Goal: Task Accomplishment & Management: Use online tool/utility

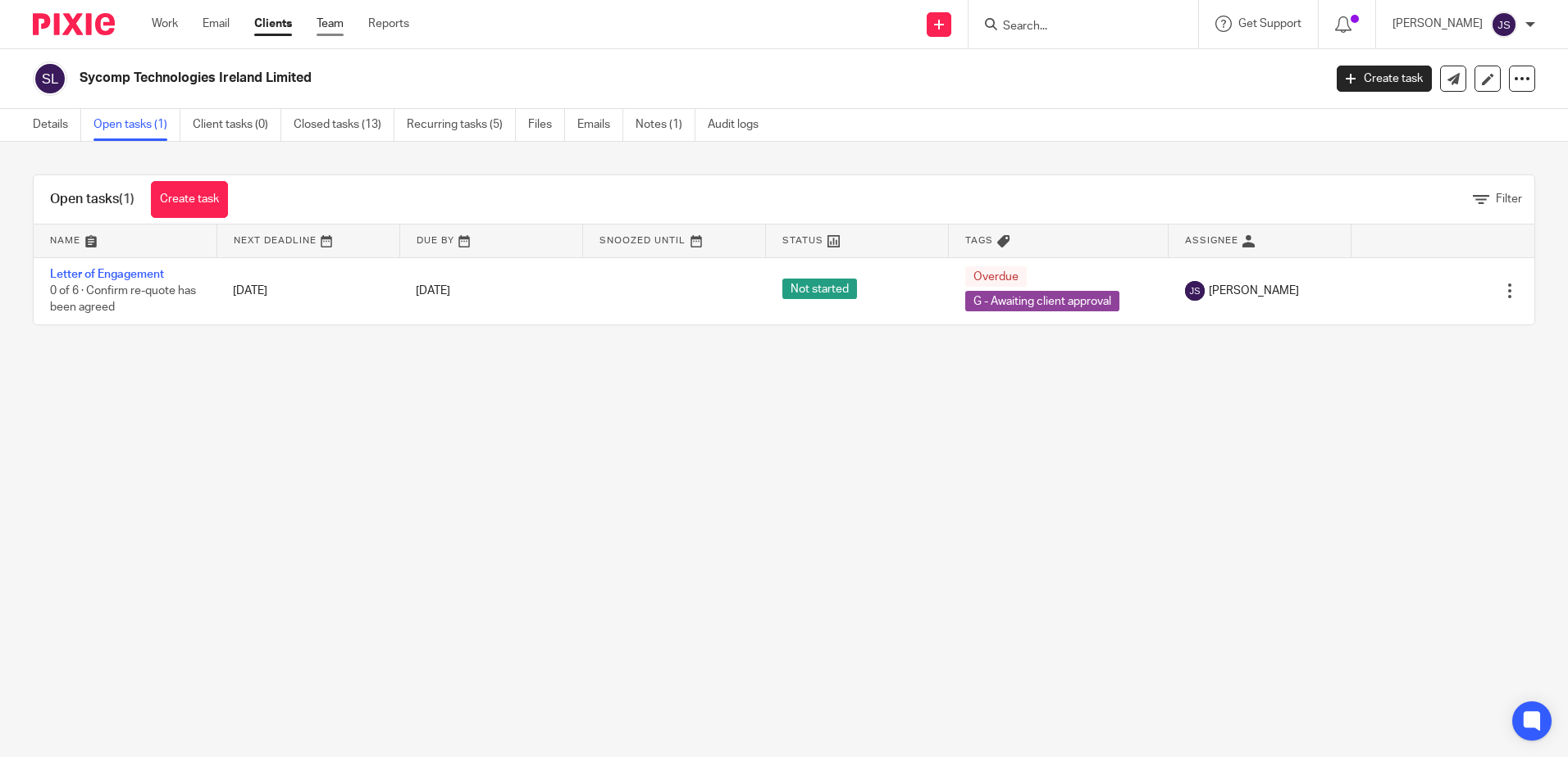
click at [327, 26] on link "Team" at bounding box center [330, 24] width 27 height 16
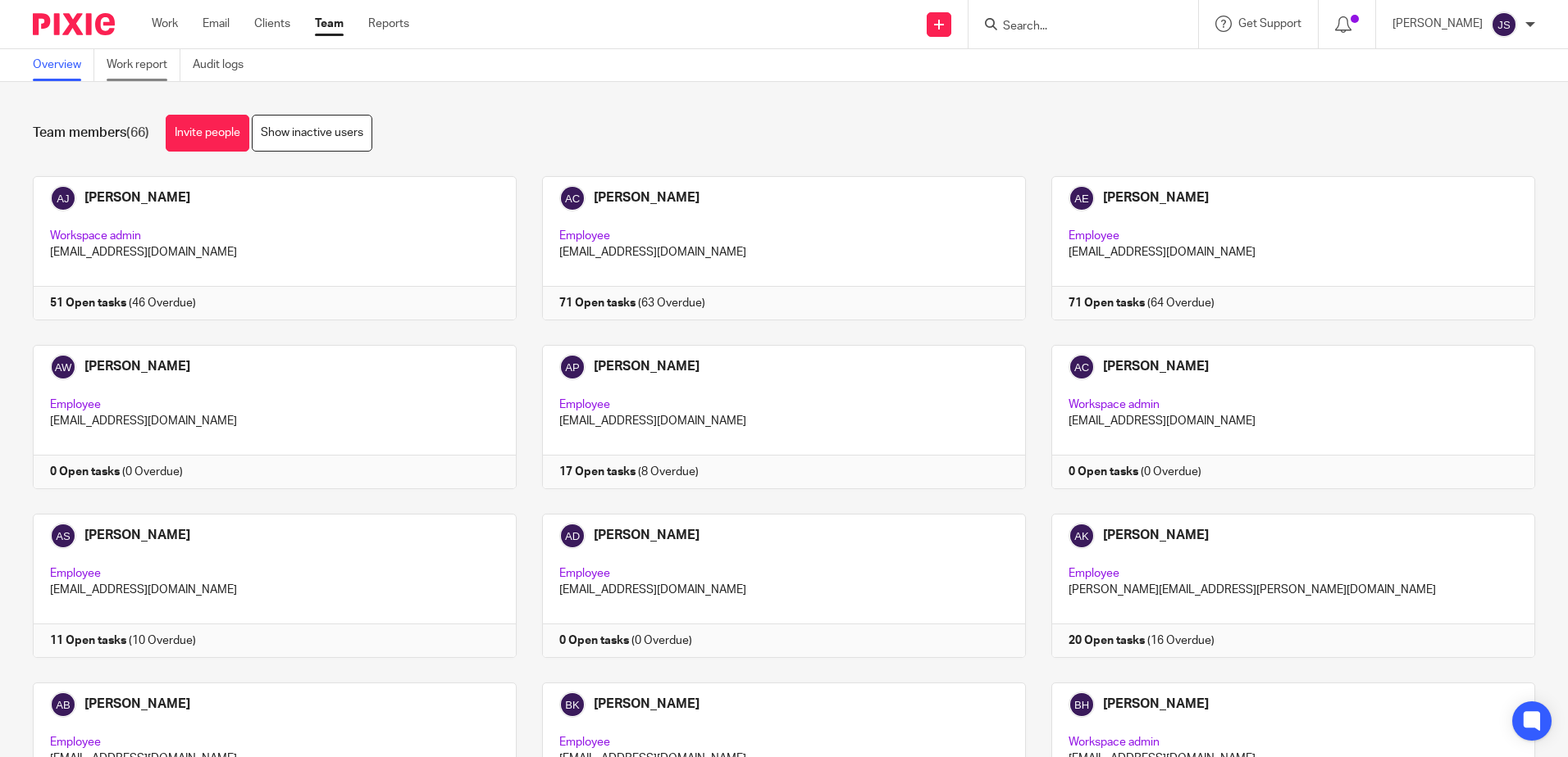
click at [171, 69] on link "Work report" at bounding box center [143, 65] width 74 height 32
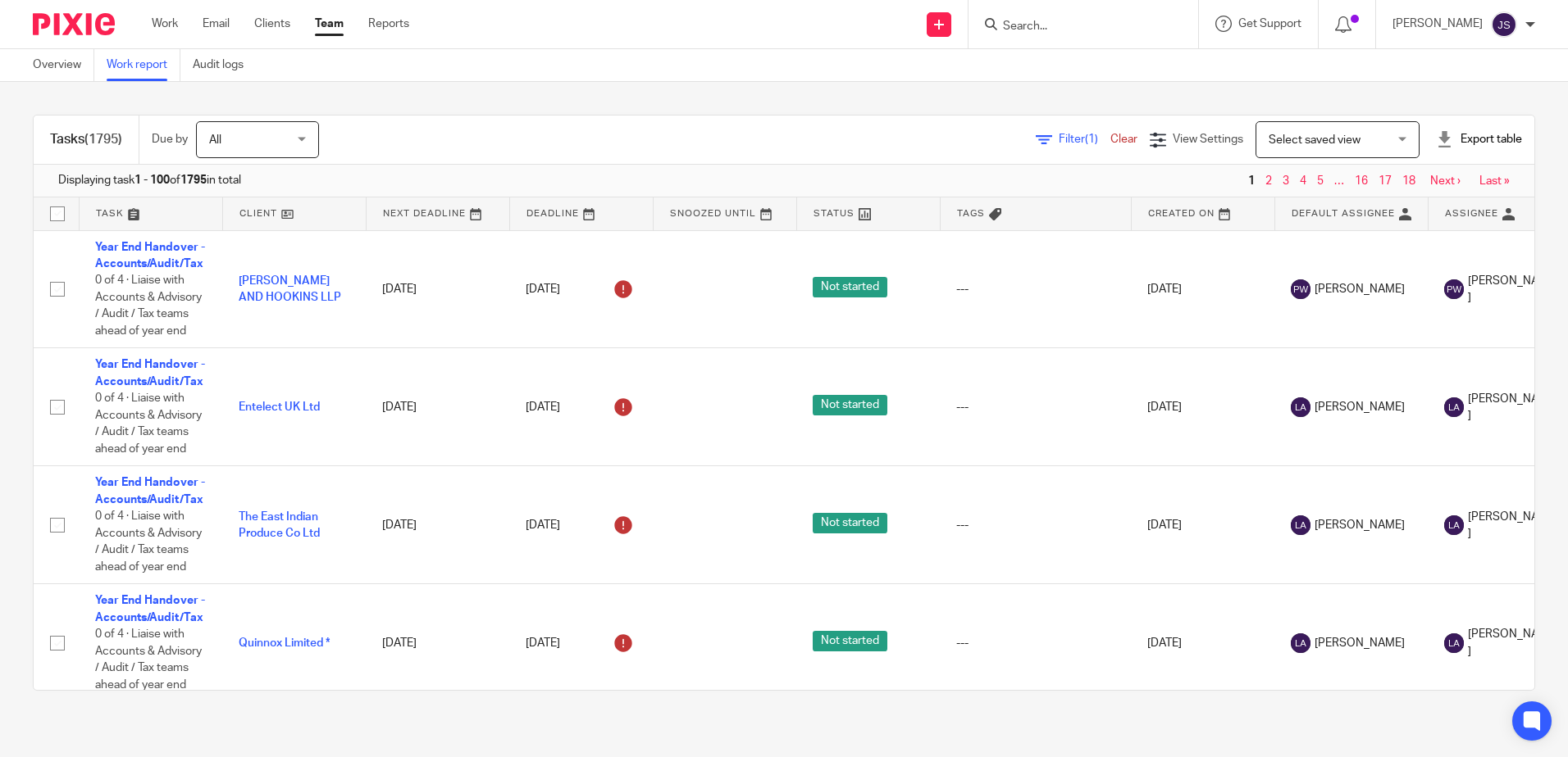
click at [1039, 147] on div "Filter (1) Clear" at bounding box center [1092, 140] width 114 height 17
click at [1059, 141] on span "Filter (1)" at bounding box center [1084, 140] width 52 height 11
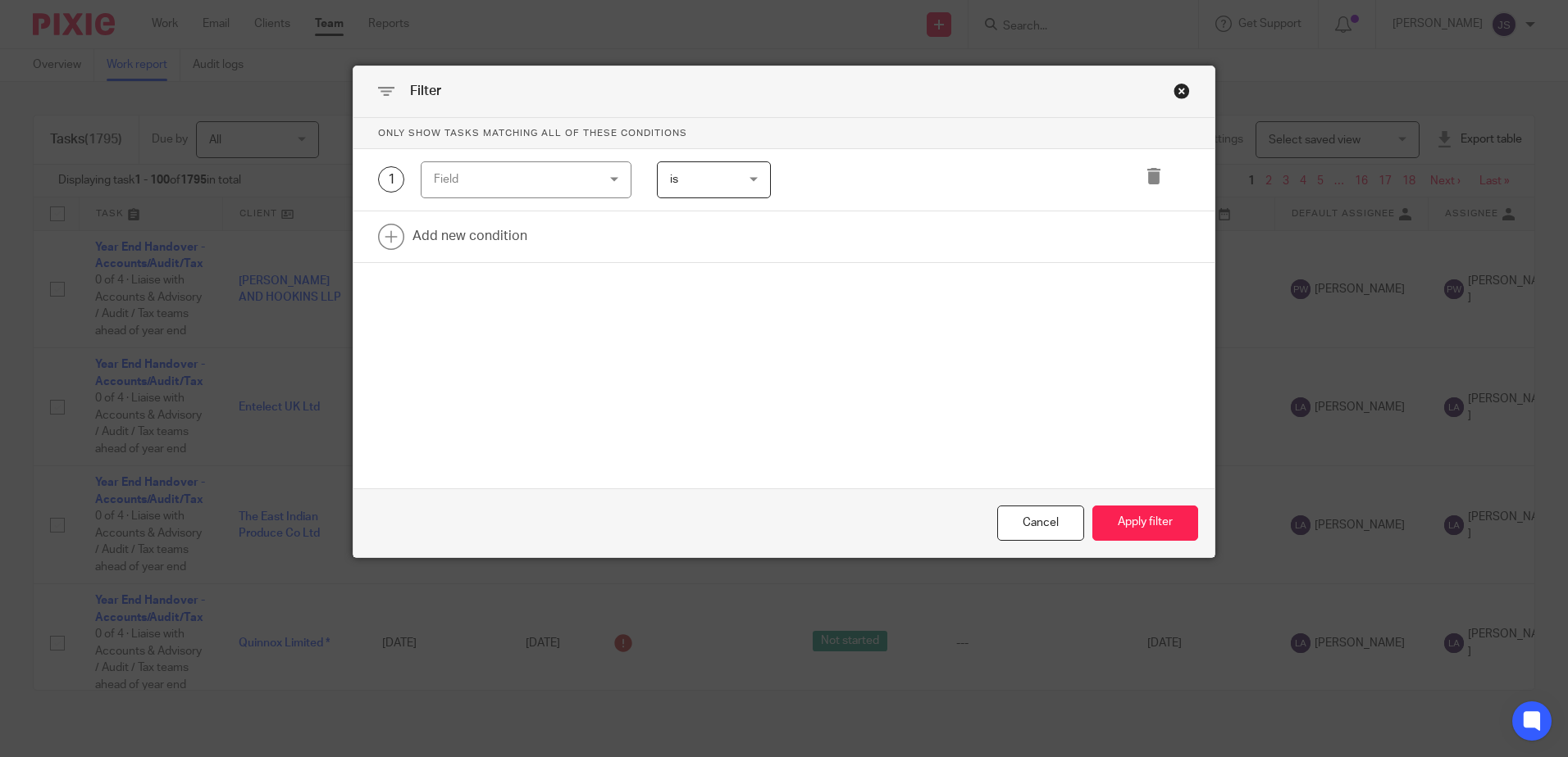
click at [613, 177] on div "Field" at bounding box center [525, 179] width 210 height 37
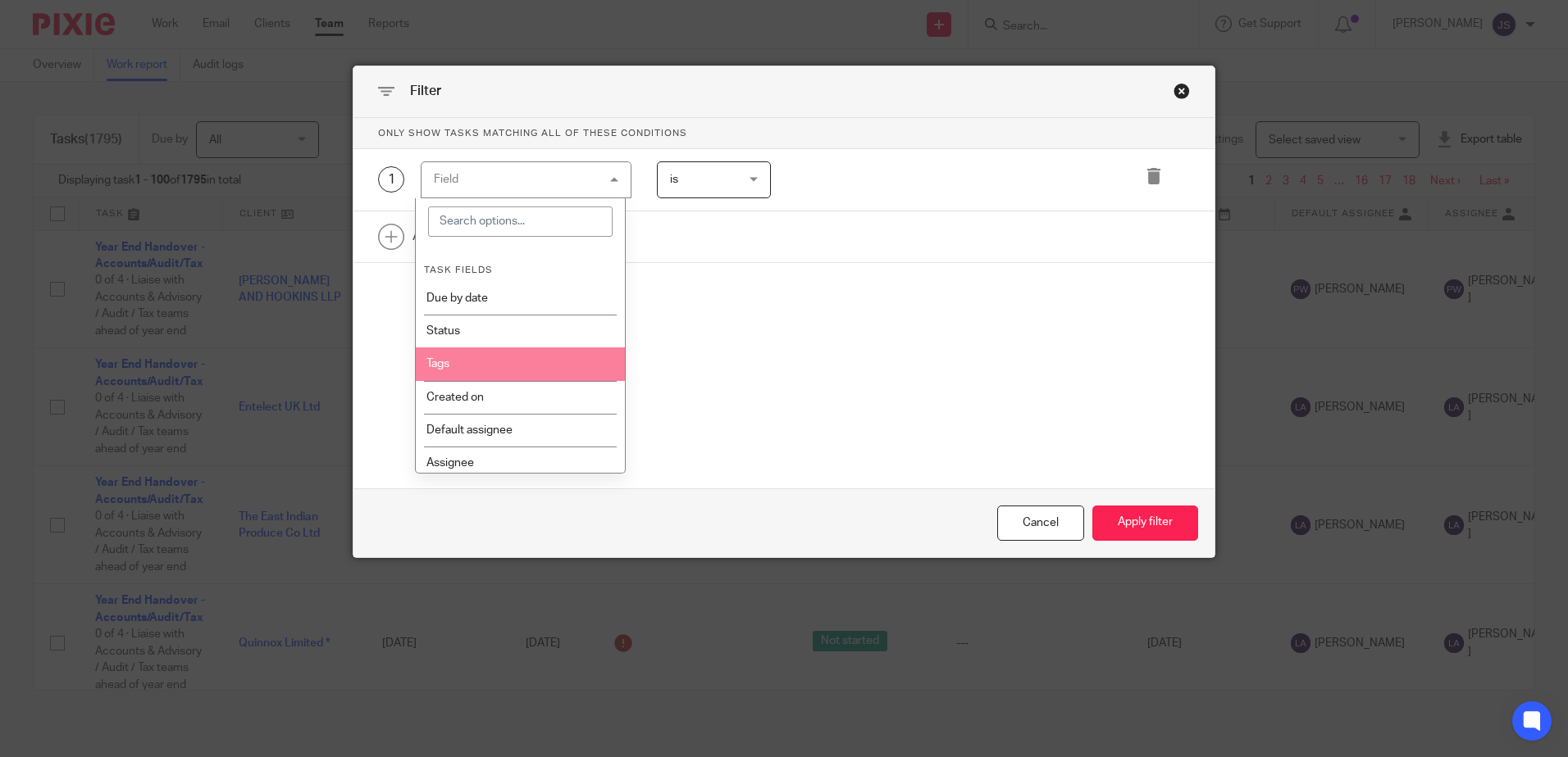
click at [554, 358] on li "Tags" at bounding box center [520, 364] width 209 height 33
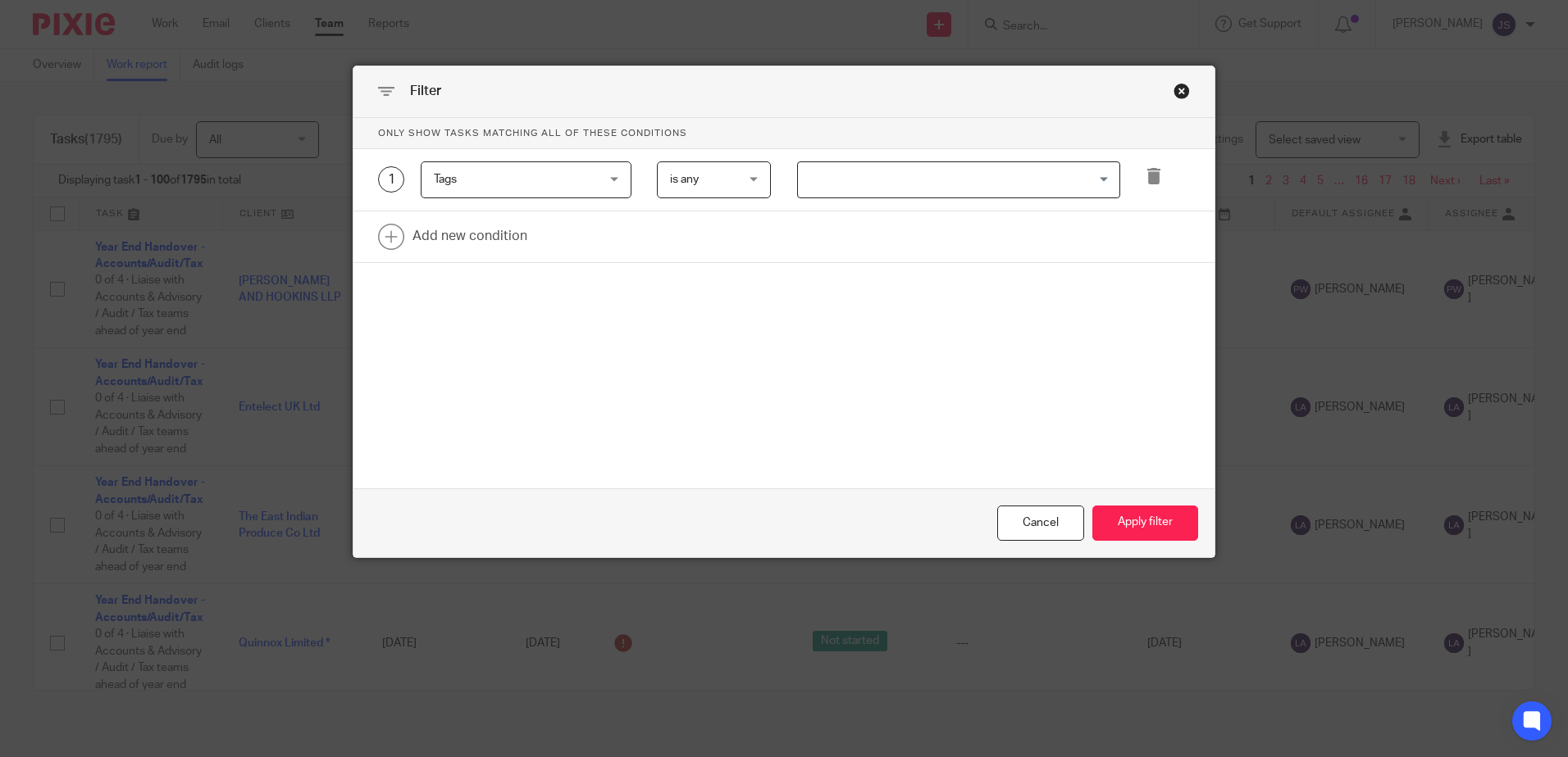
click at [810, 170] on input "Search for option" at bounding box center [955, 180] width 311 height 28
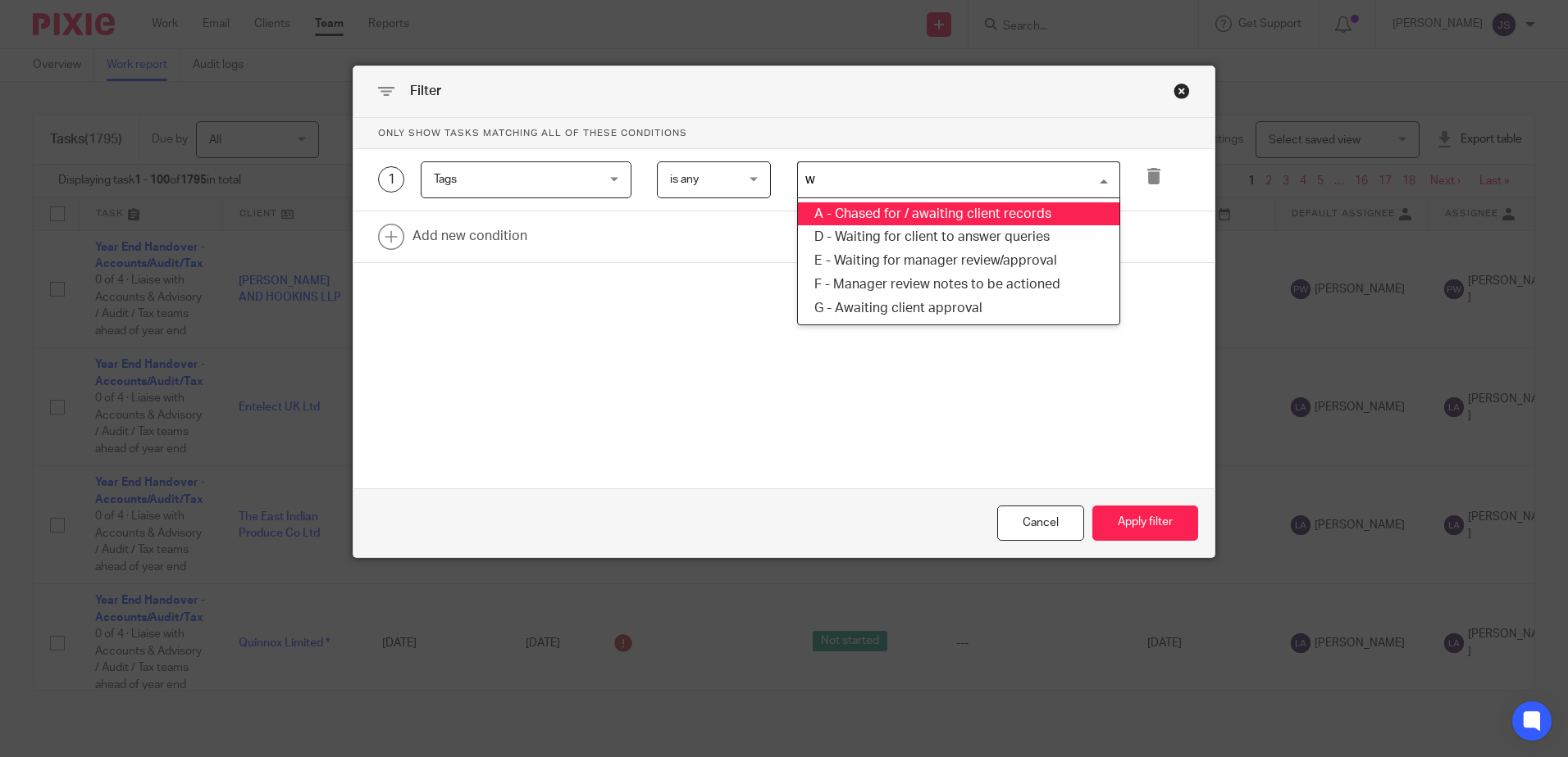
type input "wa"
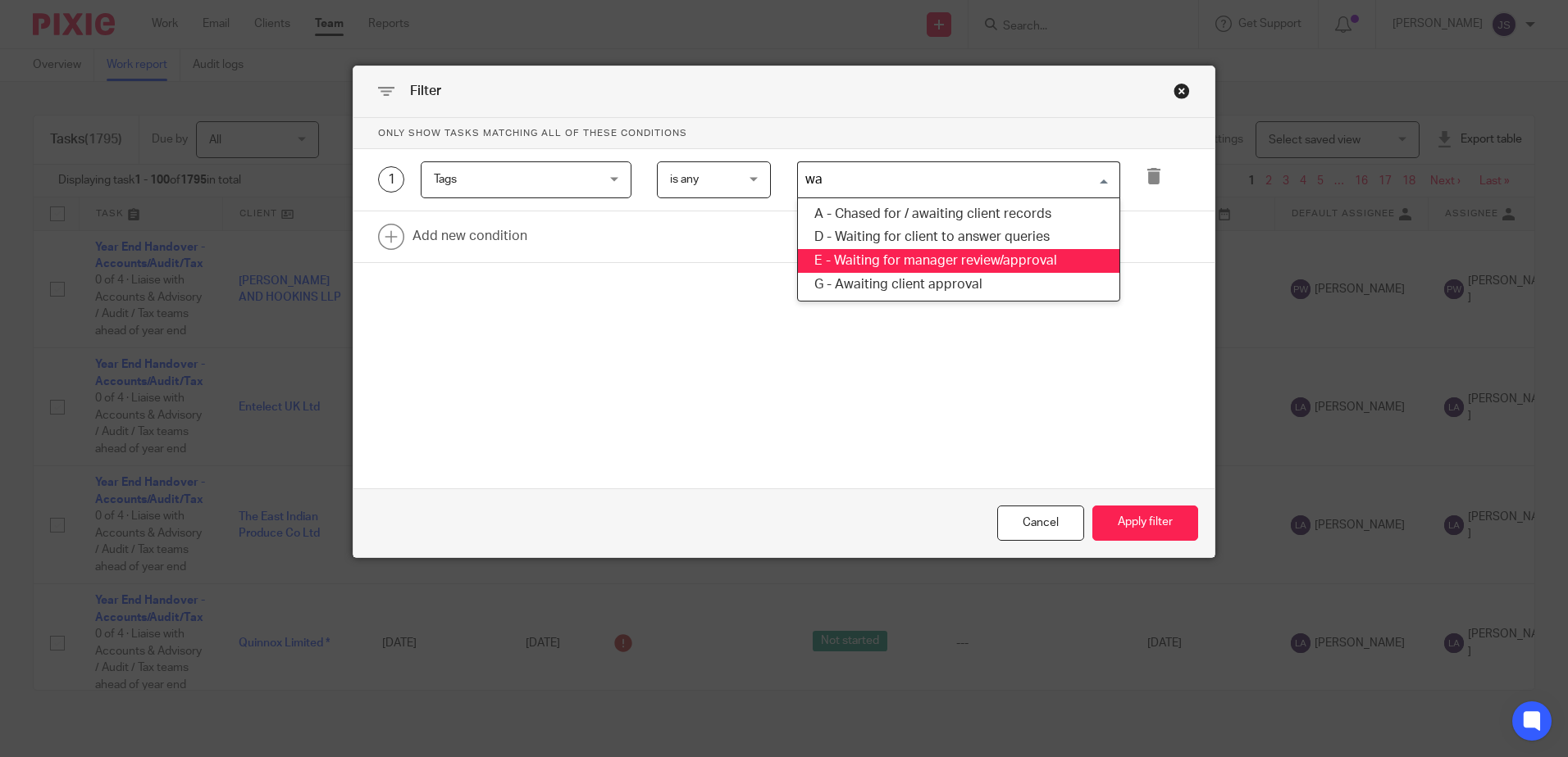
click at [908, 261] on li "E - Waiting for manager review/approval" at bounding box center [958, 260] width 322 height 24
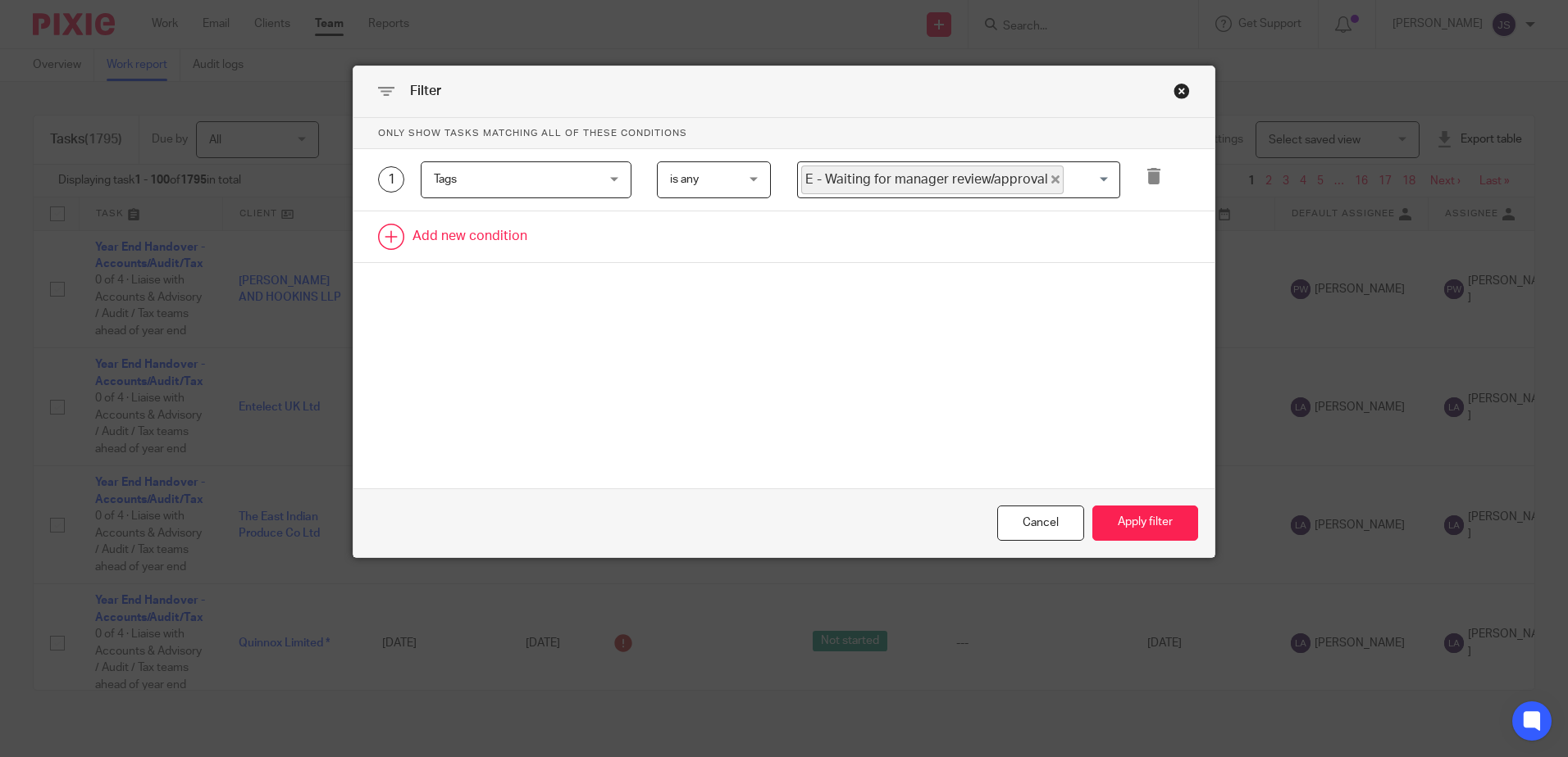
click at [505, 235] on link at bounding box center [784, 237] width 861 height 51
click at [505, 235] on div "Field" at bounding box center [512, 241] width 157 height 35
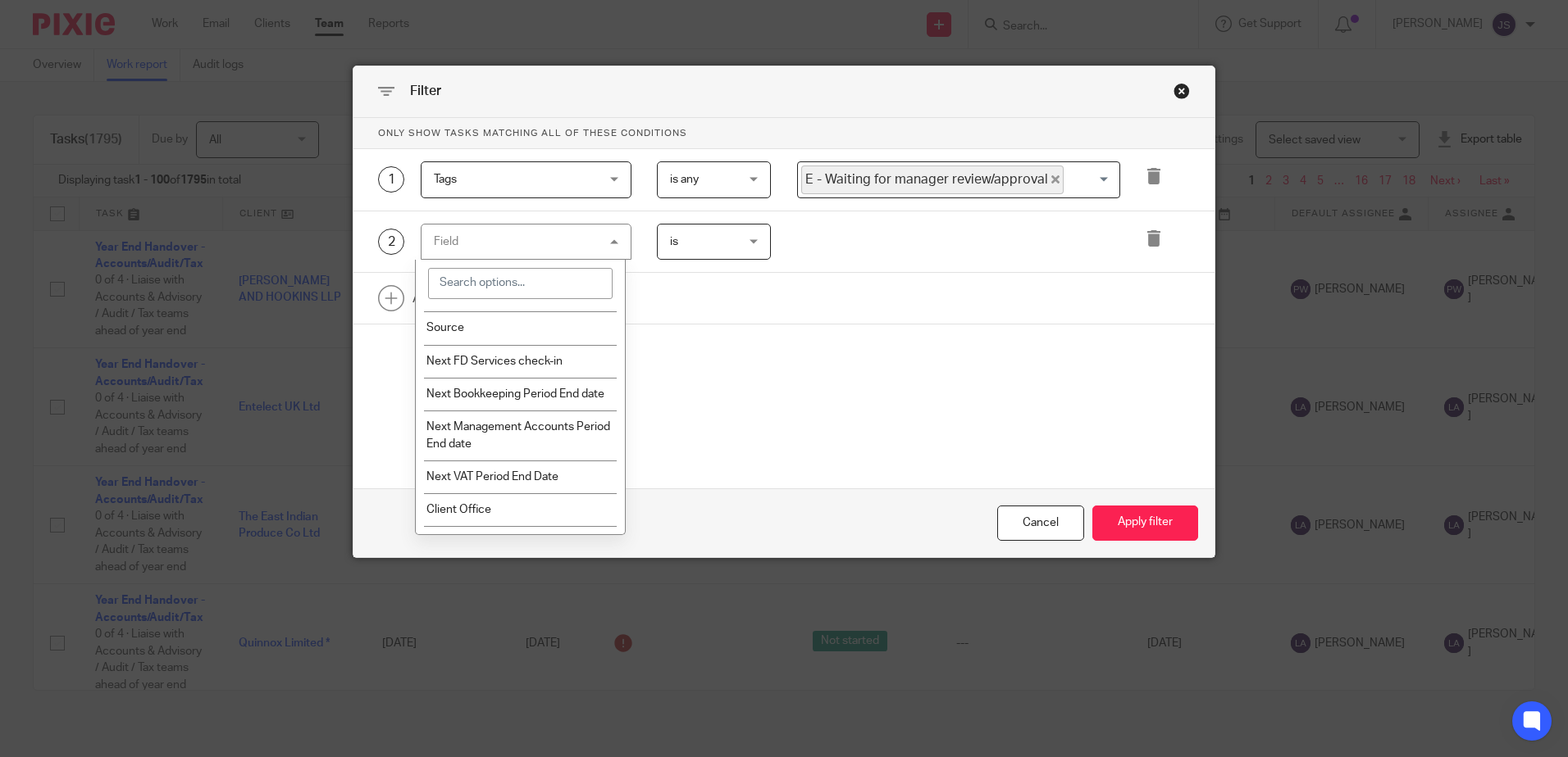
scroll to position [1885, 0]
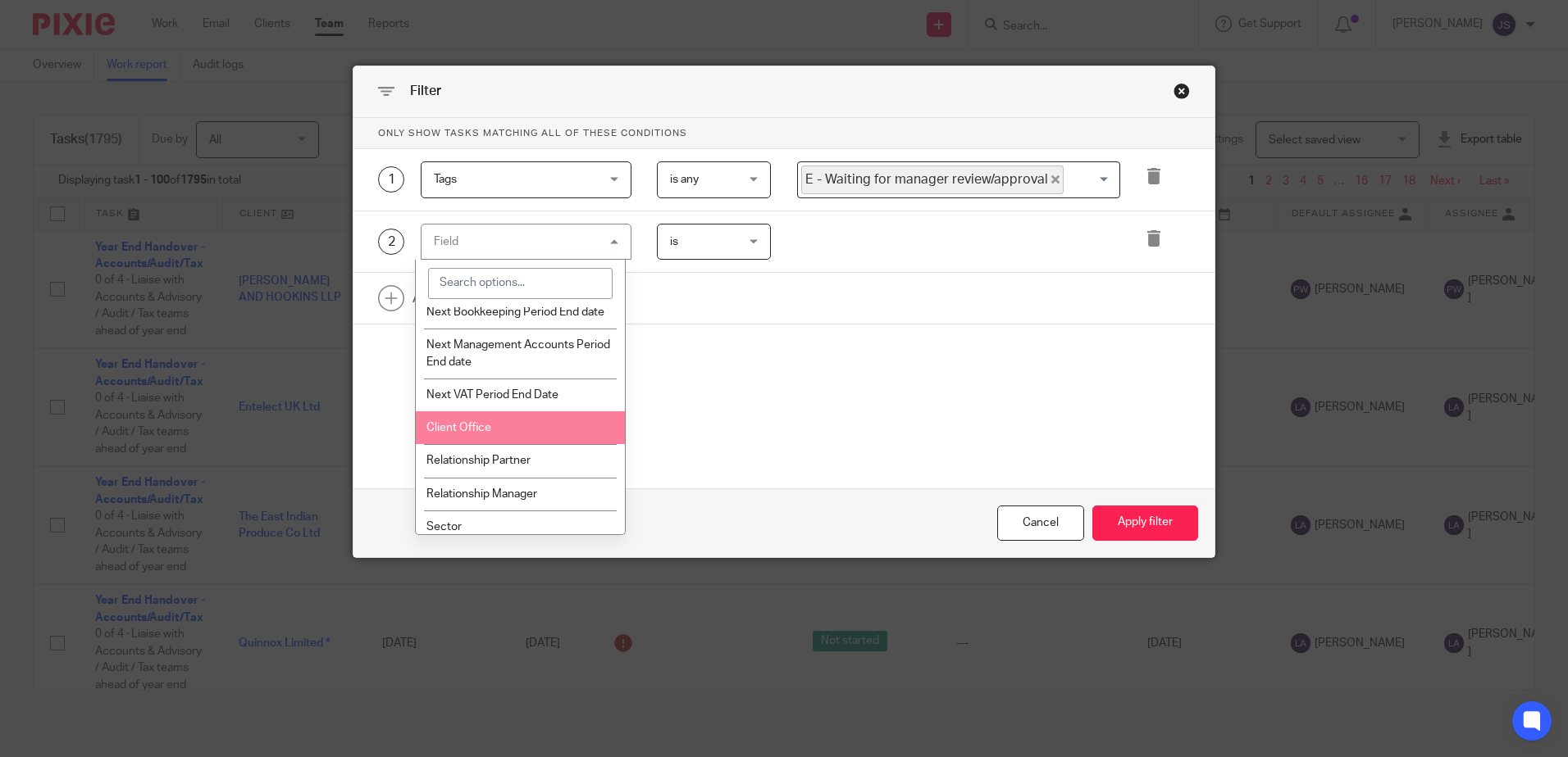
click at [494, 438] on li "Client Office" at bounding box center [520, 428] width 209 height 33
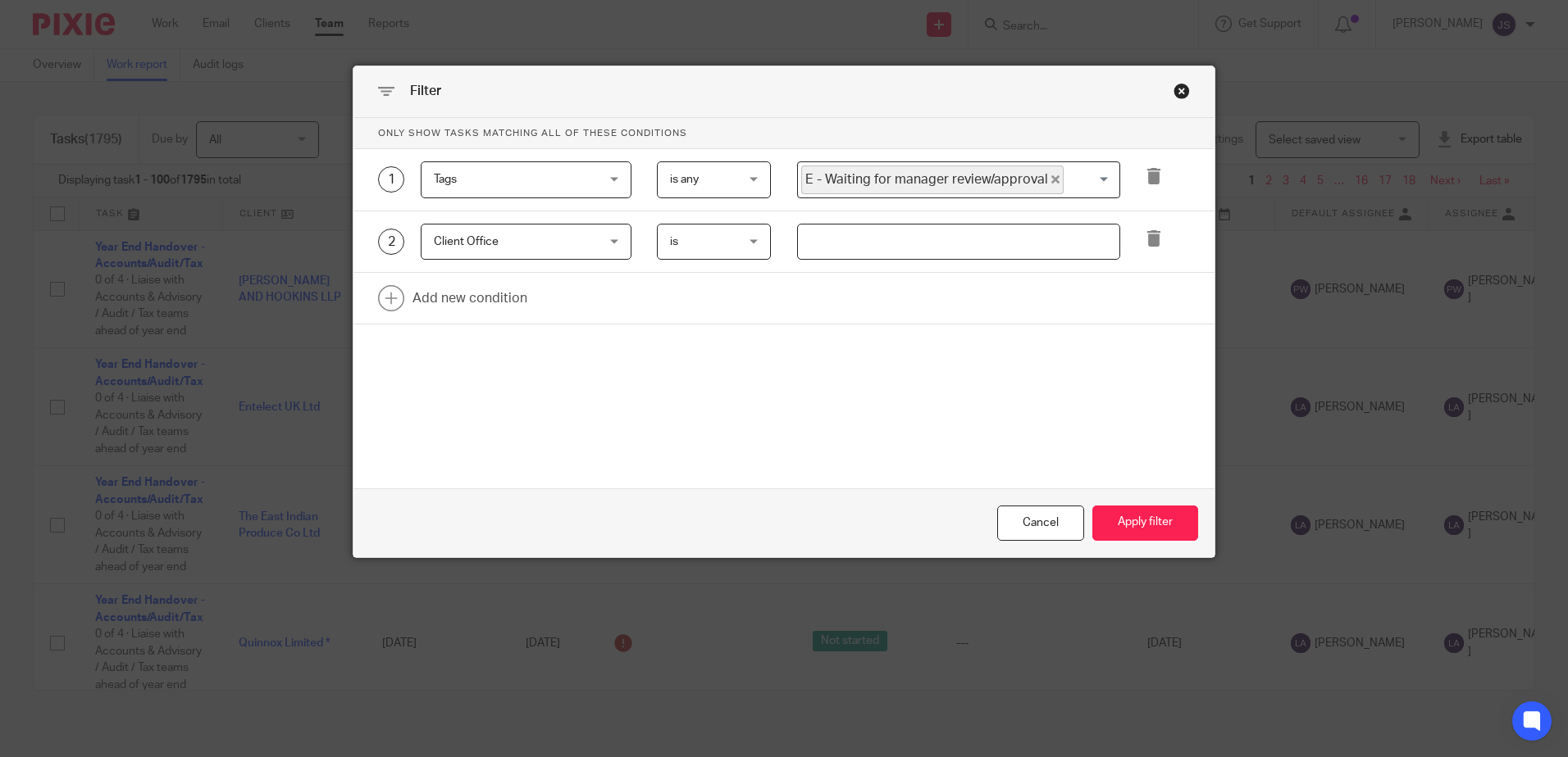
click at [817, 237] on input "text" at bounding box center [958, 241] width 323 height 37
type input "Stevenage"
click at [1122, 522] on button "Apply filter" at bounding box center [1145, 523] width 106 height 35
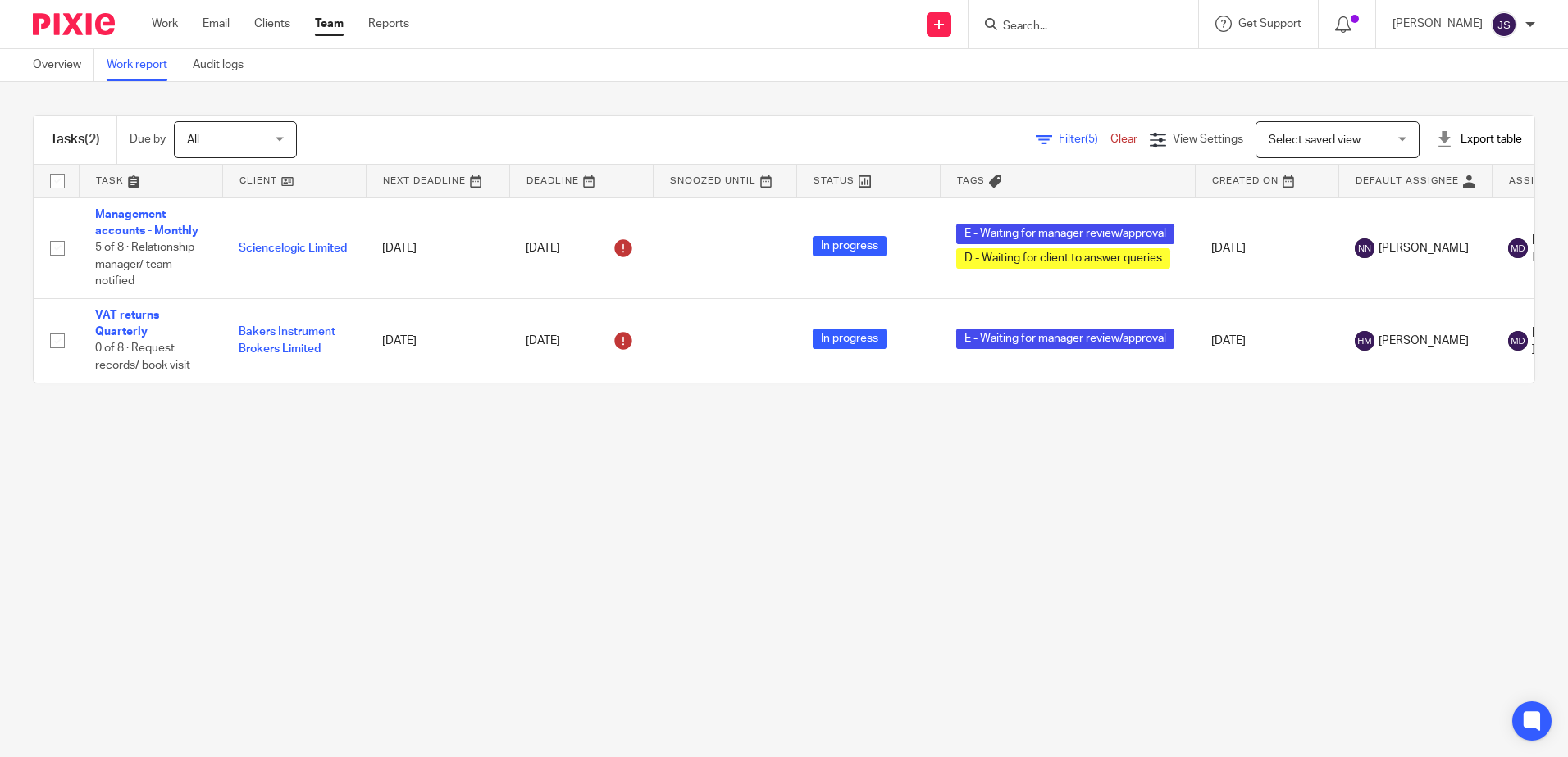
click at [1058, 18] on form at bounding box center [1088, 25] width 174 height 21
click at [1107, 16] on form at bounding box center [1088, 25] width 174 height 21
click at [1105, 32] on input "Search" at bounding box center [1075, 27] width 148 height 15
type input "joy caring"
click button "submit" at bounding box center [0, 0] width 0 height 0
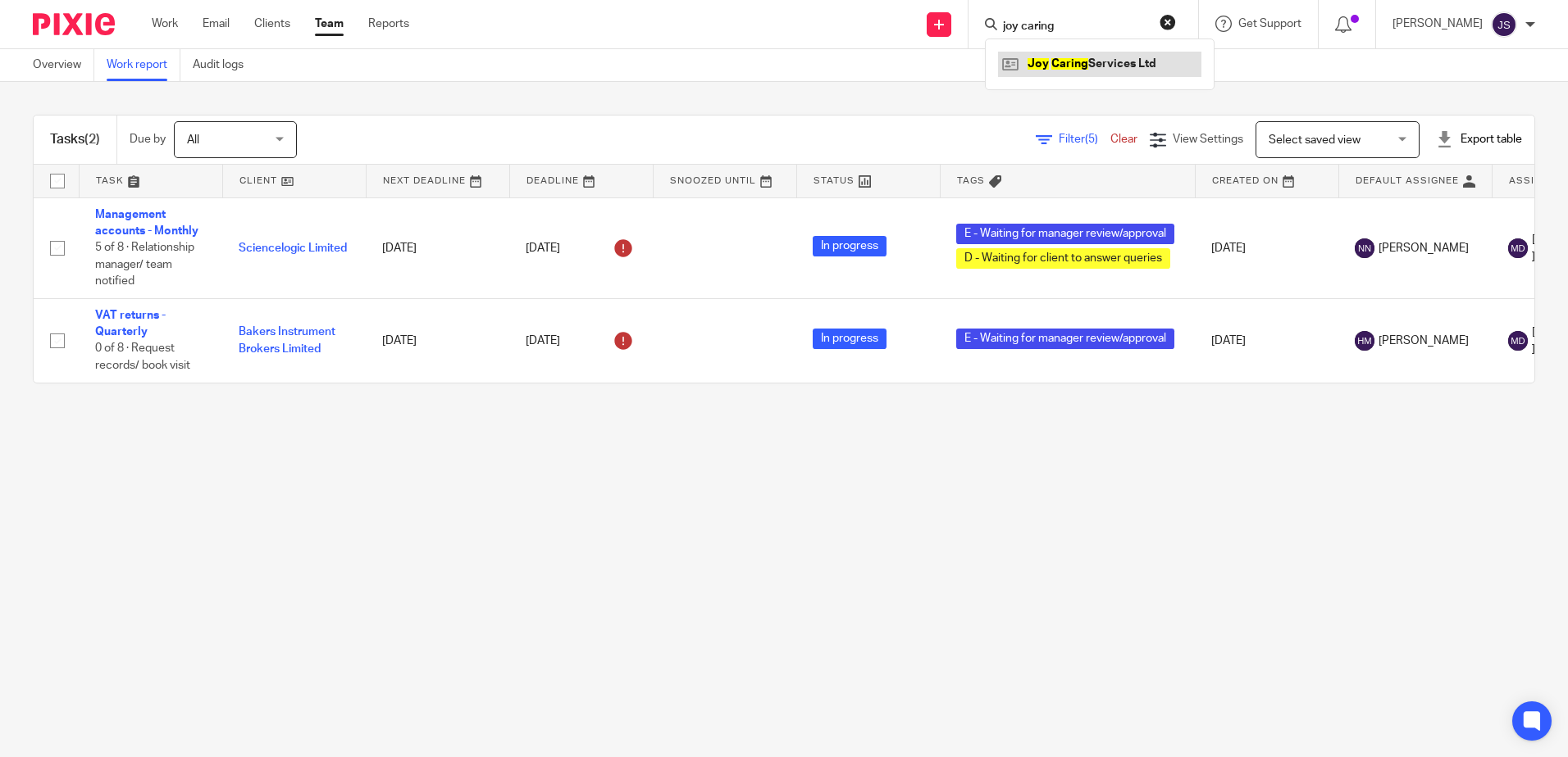
click at [1078, 61] on link at bounding box center [1099, 64] width 204 height 25
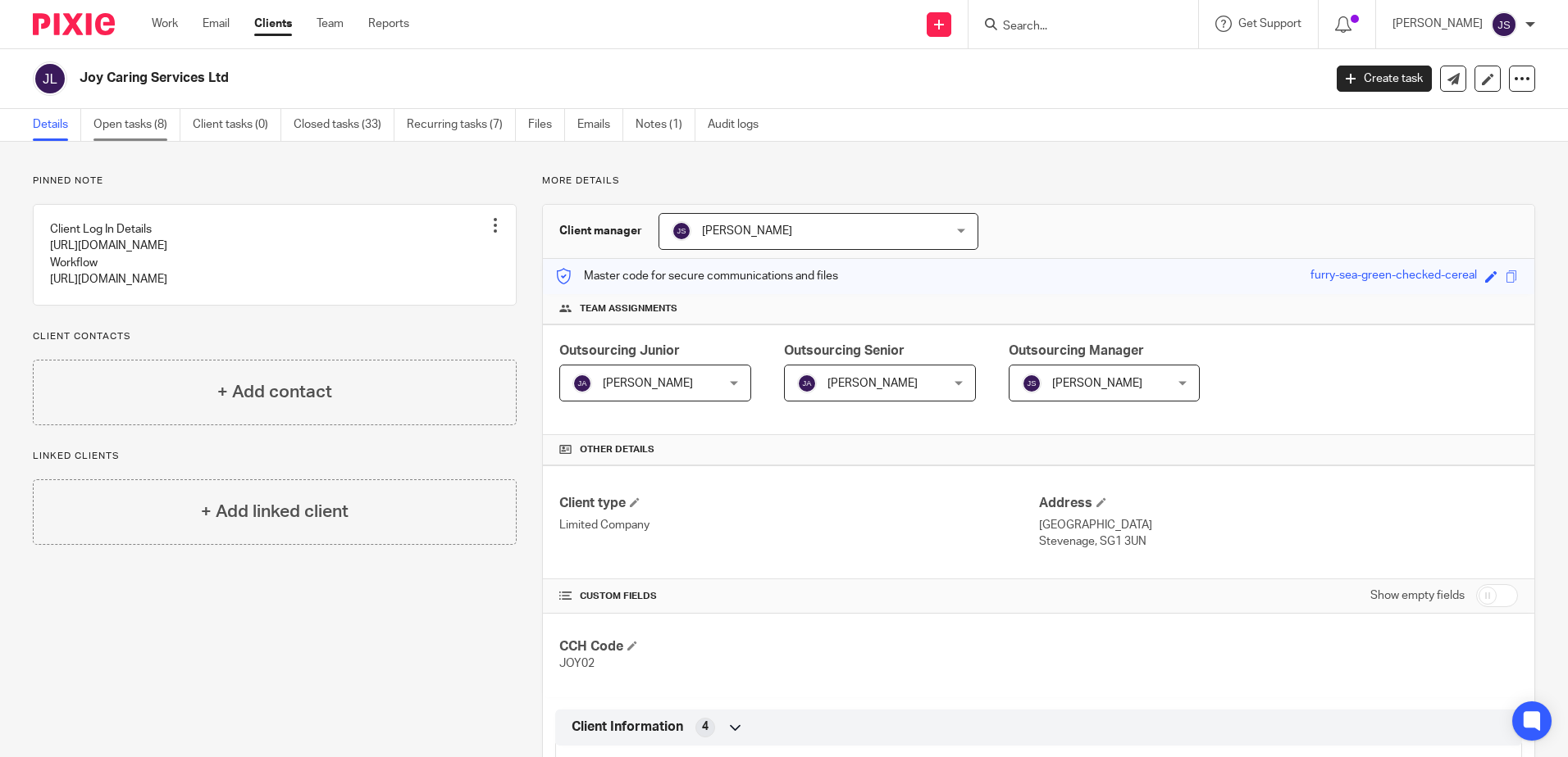
click at [168, 124] on link "Open tasks (8)" at bounding box center [137, 125] width 87 height 32
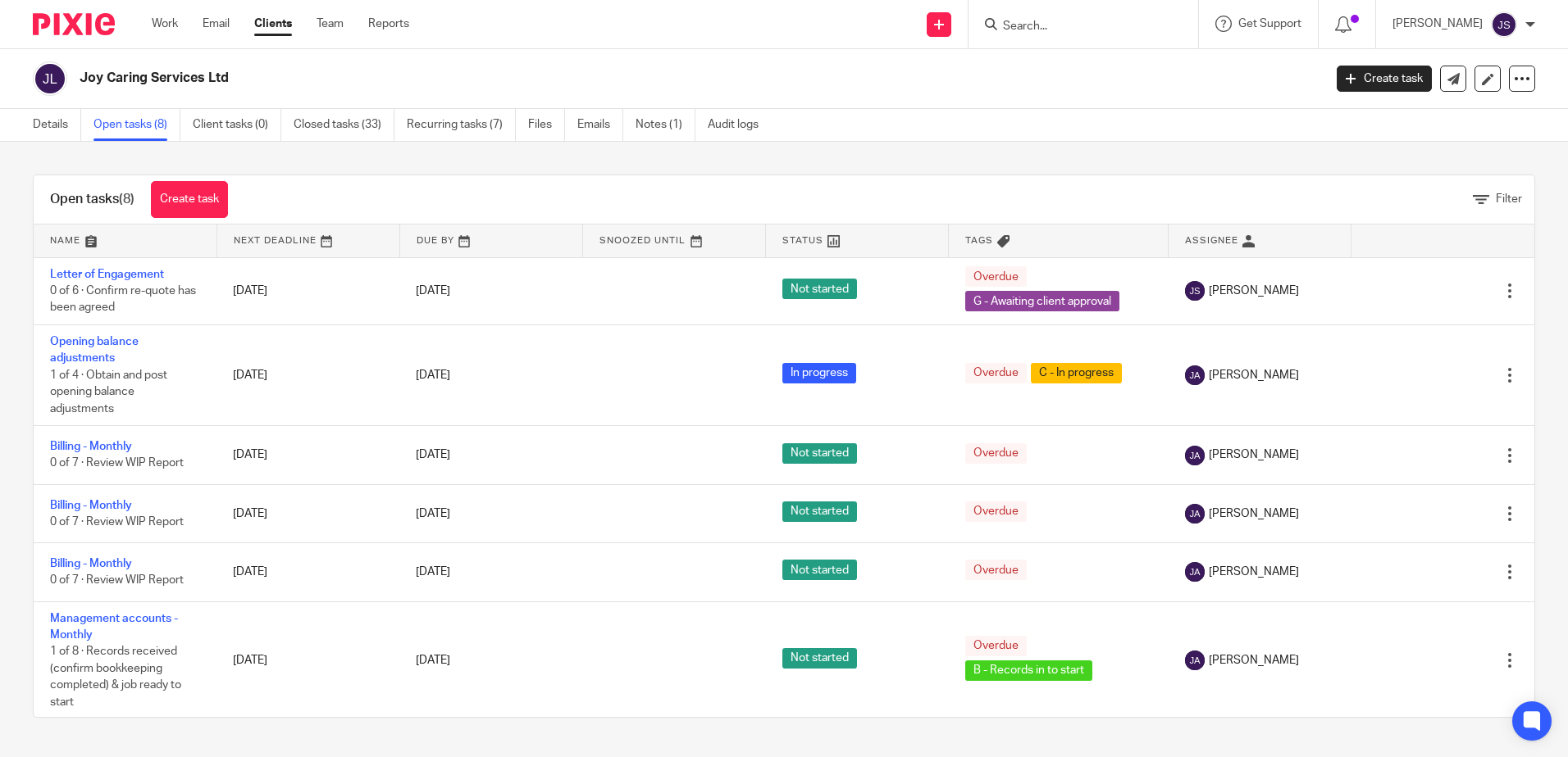
click at [315, 163] on div "Open tasks (8) Create task Filter Name Next Deadline Due By Snoozed Until Statu…" at bounding box center [784, 446] width 1568 height 609
click at [958, 176] on div "Open tasks (8) Create task Filter" at bounding box center [784, 200] width 1500 height 49
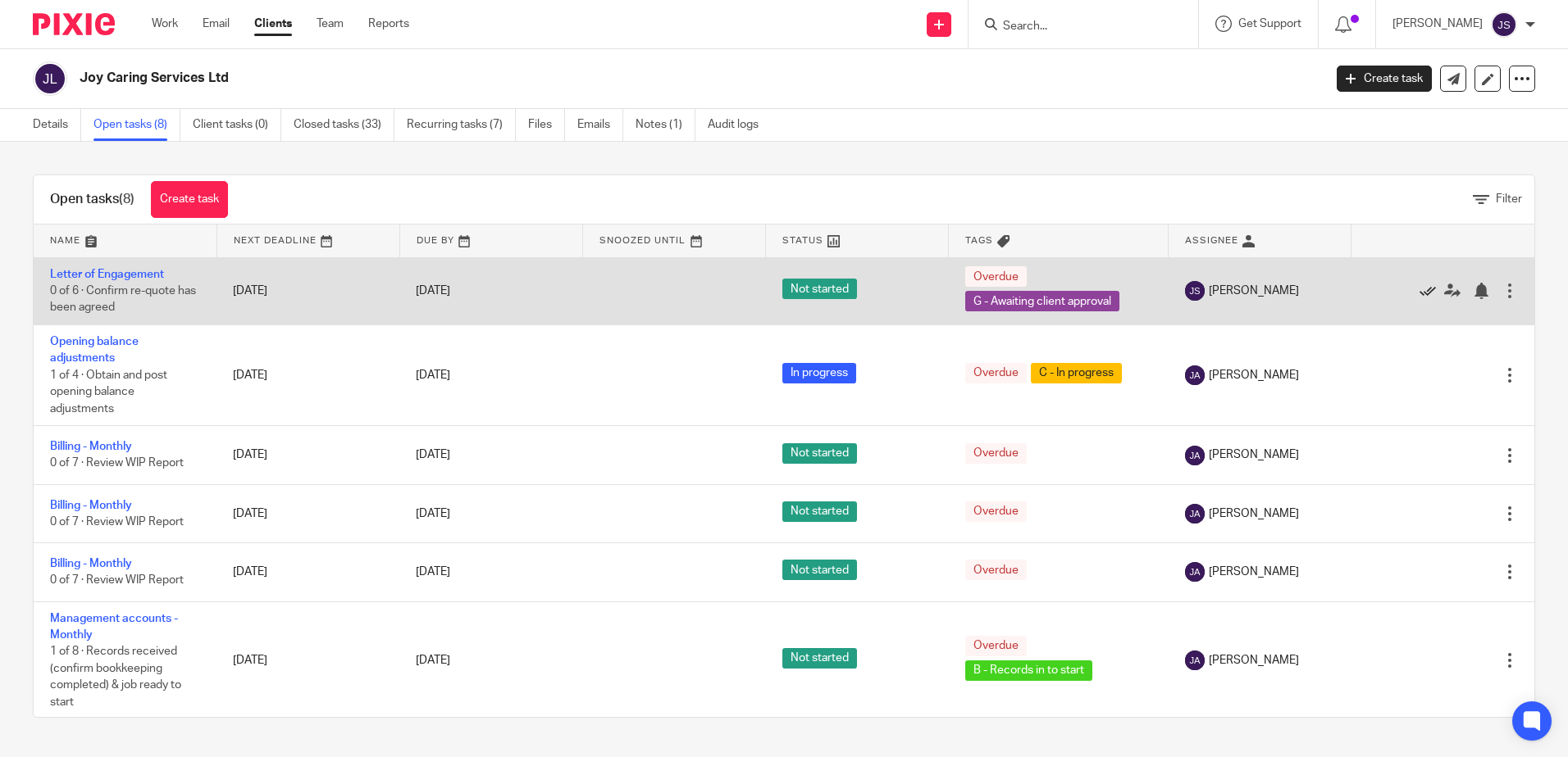
click at [1419, 288] on icon at bounding box center [1427, 290] width 16 height 16
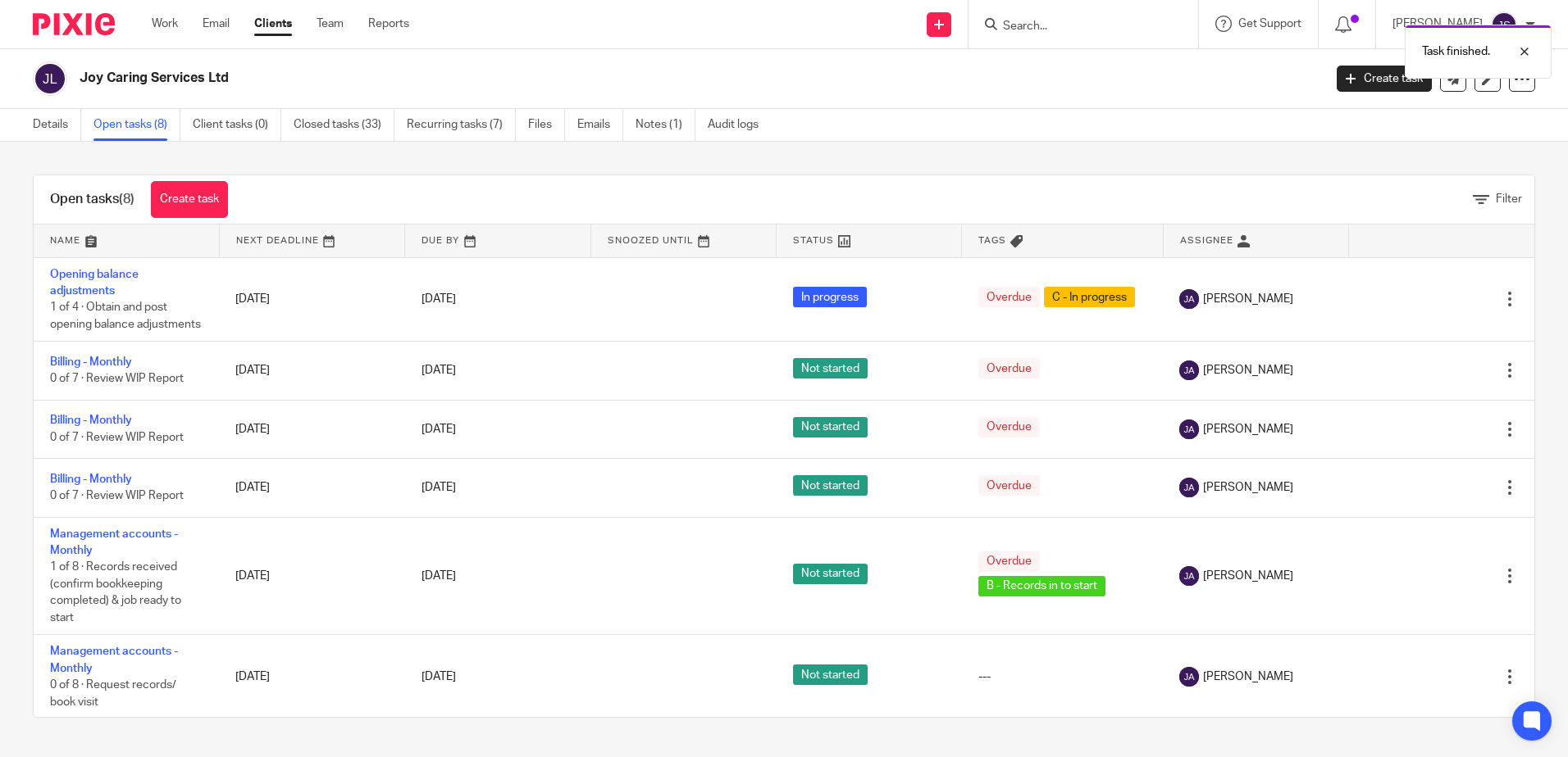
click at [889, 140] on div "Details Open tasks (8) Client tasks (0) Closed tasks (33) Recurring tasks (7) F…" at bounding box center [784, 125] width 1568 height 33
